Goal: Connect with others: Connect with others

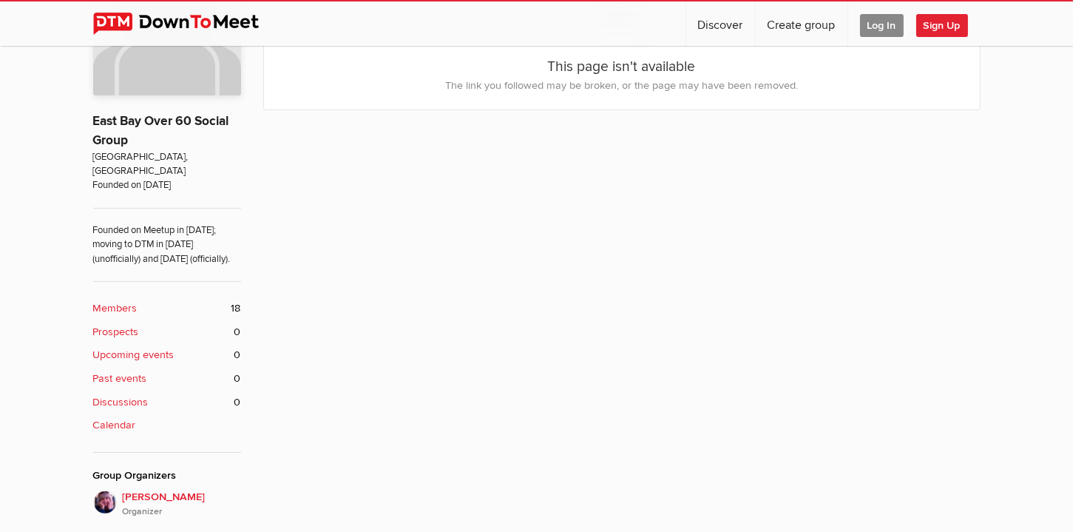
scroll to position [444, 0]
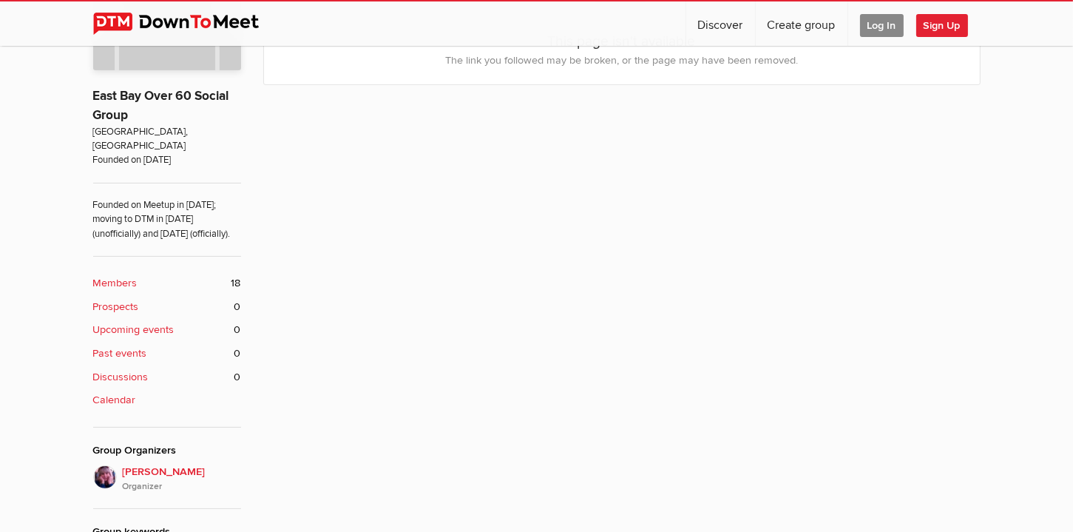
click at [125, 278] on b "Members" at bounding box center [115, 283] width 44 height 16
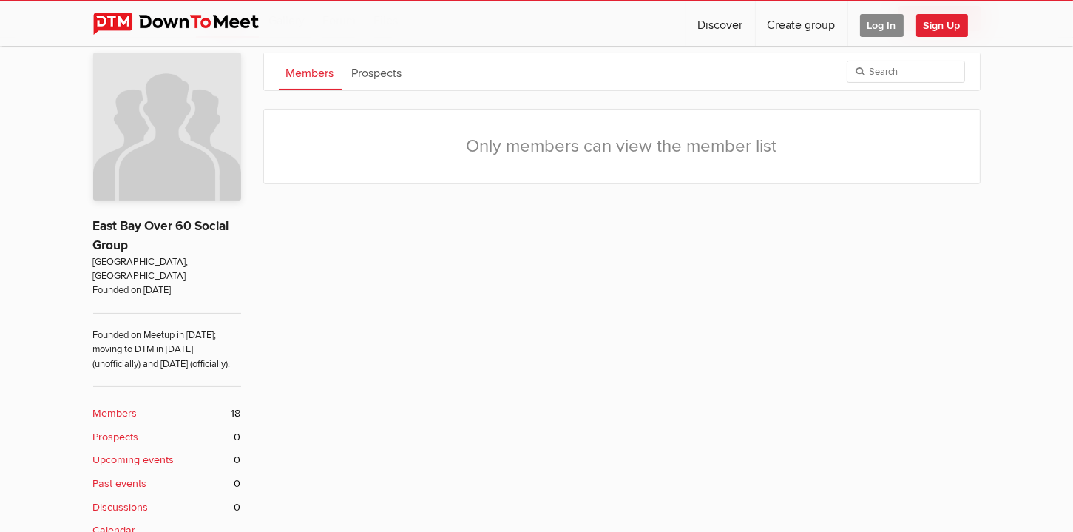
click at [872, 27] on span "Log In" at bounding box center [882, 25] width 44 height 23
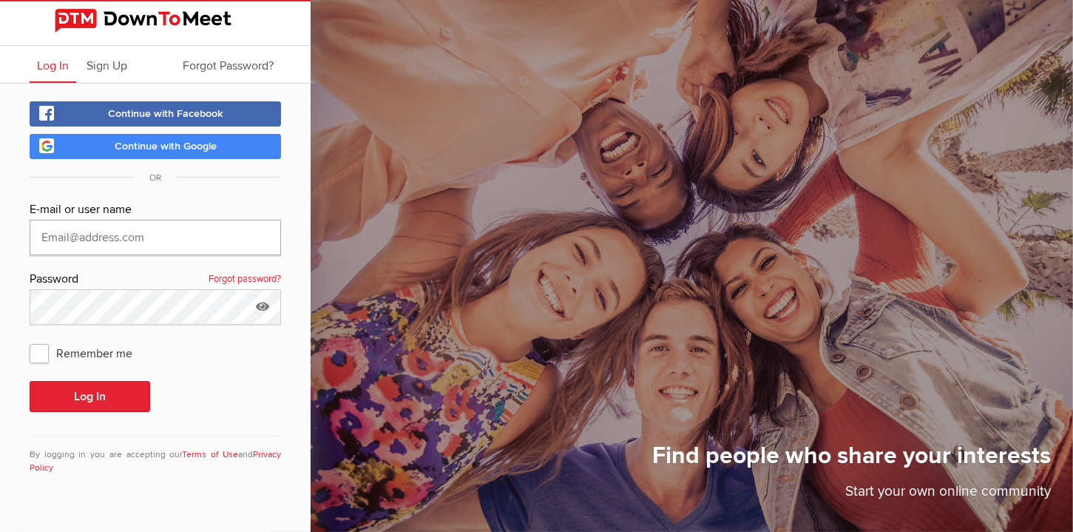
click at [36, 239] on input "text" at bounding box center [155, 238] width 251 height 36
type input "[EMAIL_ADDRESS][DOMAIN_NAME]"
click at [103, 394] on button "Log In" at bounding box center [90, 396] width 121 height 31
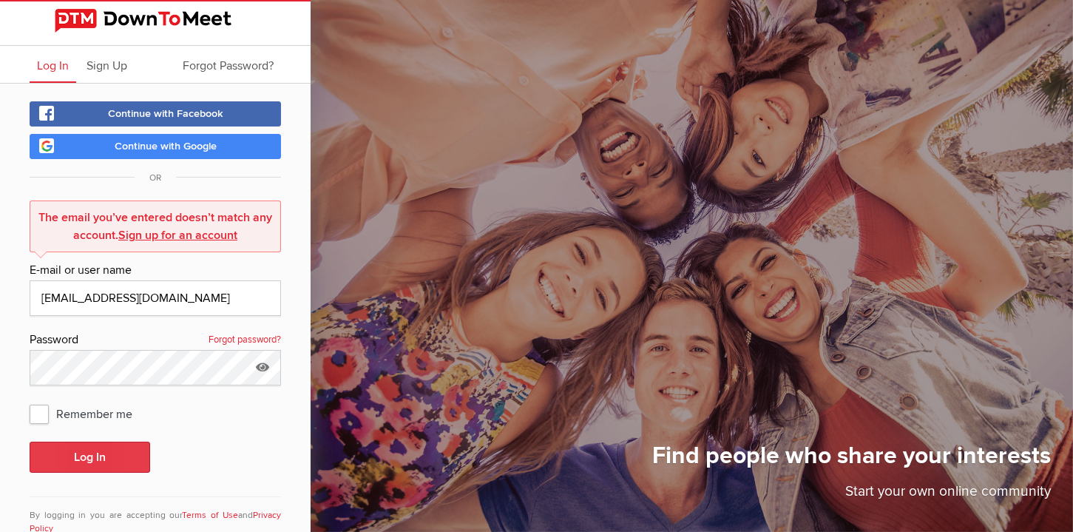
scroll to position [36, 0]
